Goal: Find contact information

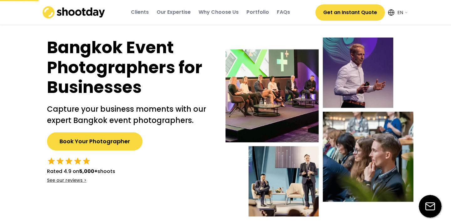
select select ""en""
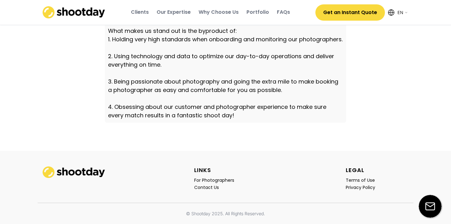
scroll to position [1833, 0]
click at [204, 188] on div "Contact Us" at bounding box center [206, 188] width 25 height 6
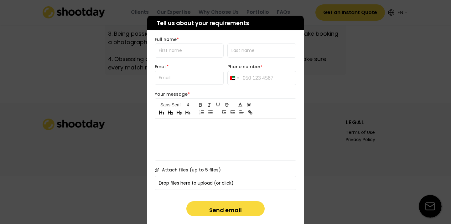
click at [171, 126] on p at bounding box center [226, 126] width 132 height 6
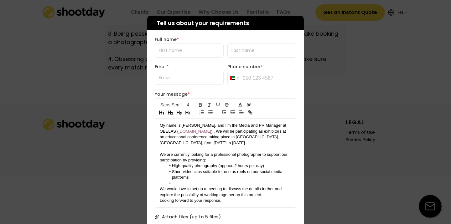
click at [159, 124] on div "My name is [PERSON_NAME], and I’m the Media and PR Manager at OBELAS ( [DOMAIN_…" at bounding box center [225, 163] width 141 height 88
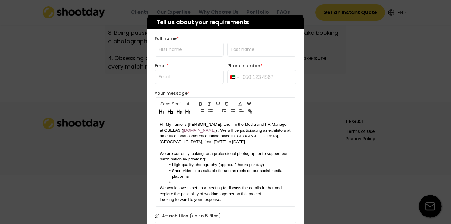
scroll to position [1829, 0]
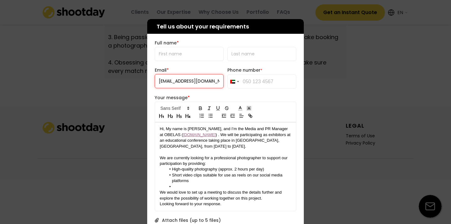
type input "[EMAIL_ADDRESS][DOMAIN_NAME]"
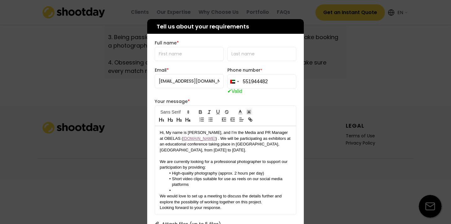
type input "551944482"
type input "r"
type input "Rawand"
drag, startPoint x: 252, startPoint y: 53, endPoint x: 222, endPoint y: 53, distance: 30.7
click at [222, 53] on div "Full name *" at bounding box center [226, 50] width 142 height 21
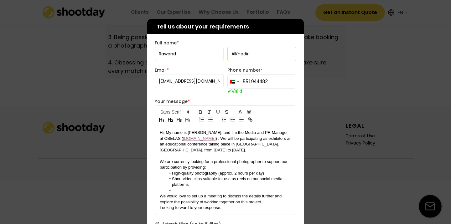
type input "AlKhadir"
click at [213, 130] on p "Hi, My name is [PERSON_NAME], and I’m the Media and PR Manager at OBELAS ( [DOM…" at bounding box center [226, 141] width 132 height 23
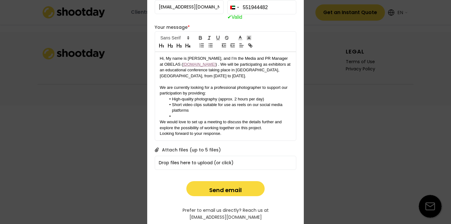
scroll to position [1903, 0]
click at [225, 188] on button "Send email" at bounding box center [225, 189] width 78 height 15
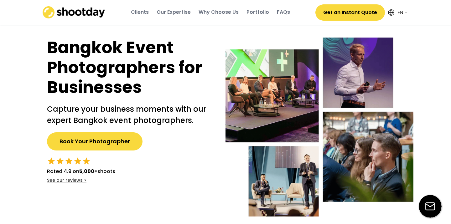
scroll to position [0, 0]
